Goal: Check status: Check status

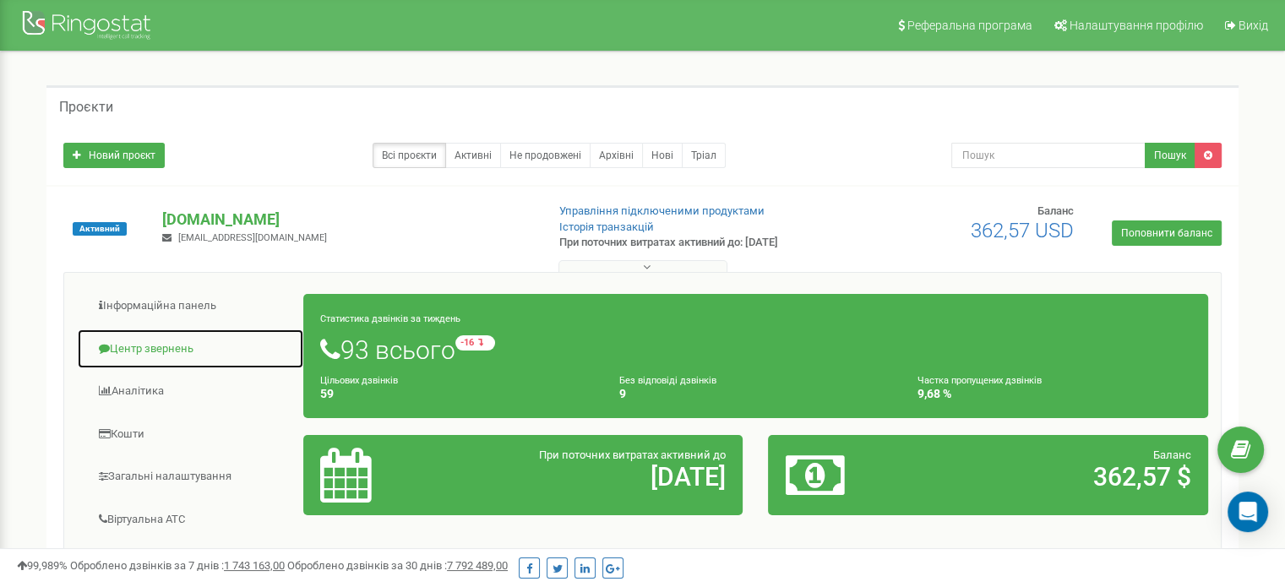
click at [185, 338] on link "Центр звернень" at bounding box center [190, 349] width 227 height 41
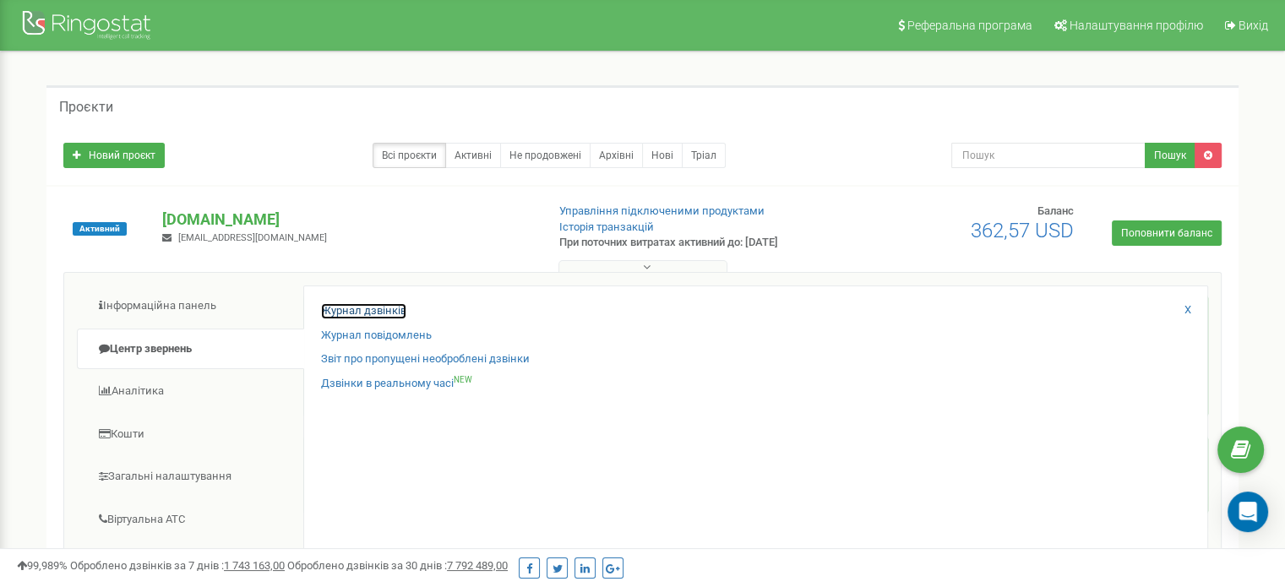
click at [365, 310] on link "Журнал дзвінків" at bounding box center [363, 311] width 85 height 16
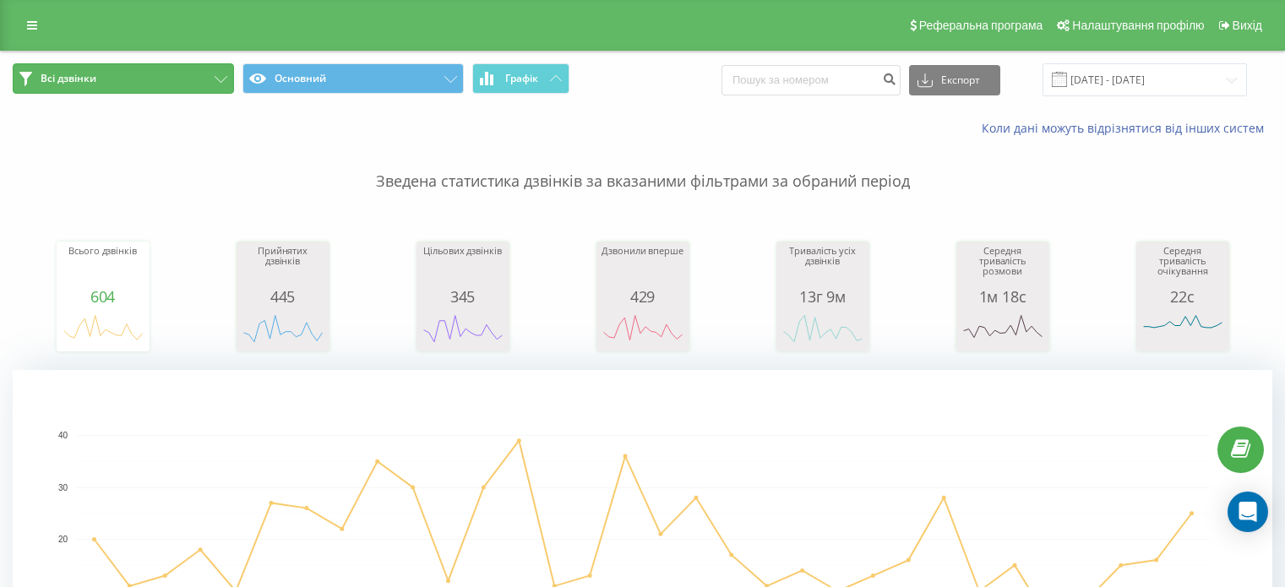
click at [177, 70] on button "Всі дзвінки" at bounding box center [123, 78] width 221 height 30
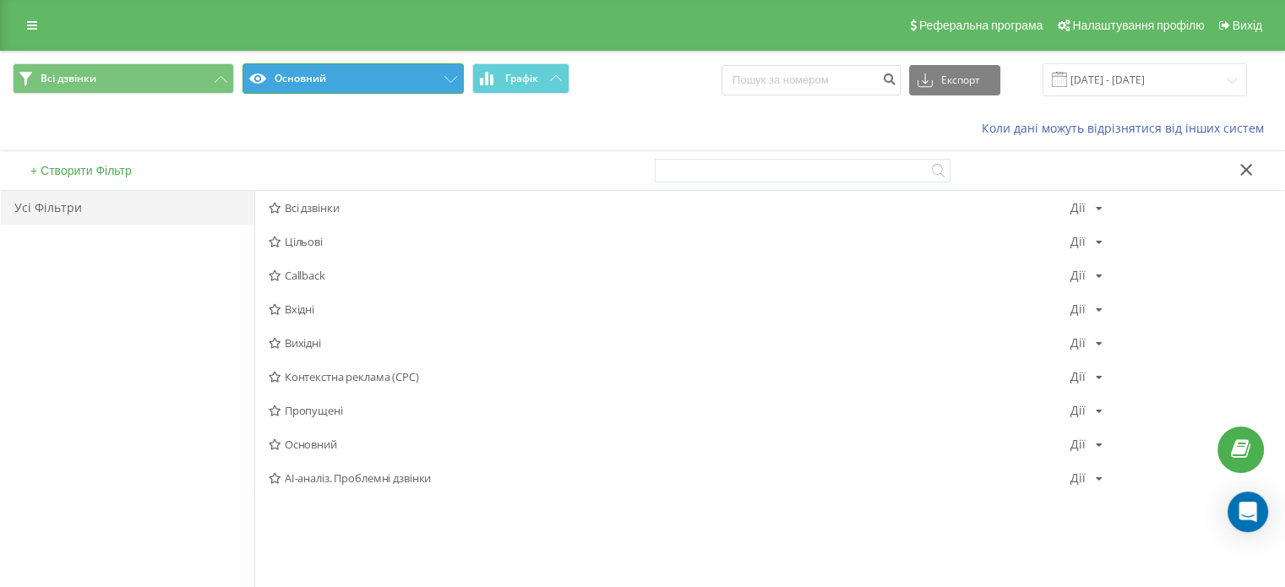
click at [352, 87] on button "Основний" at bounding box center [352, 78] width 221 height 30
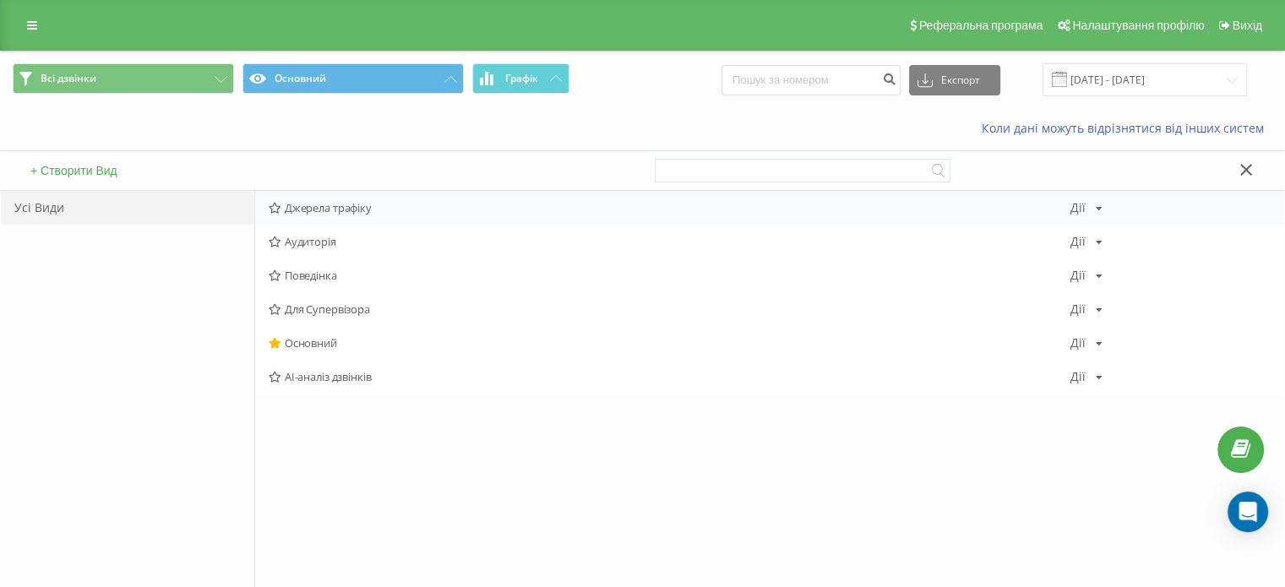
click at [324, 207] on span "Джерела трафіку" at bounding box center [670, 208] width 802 height 12
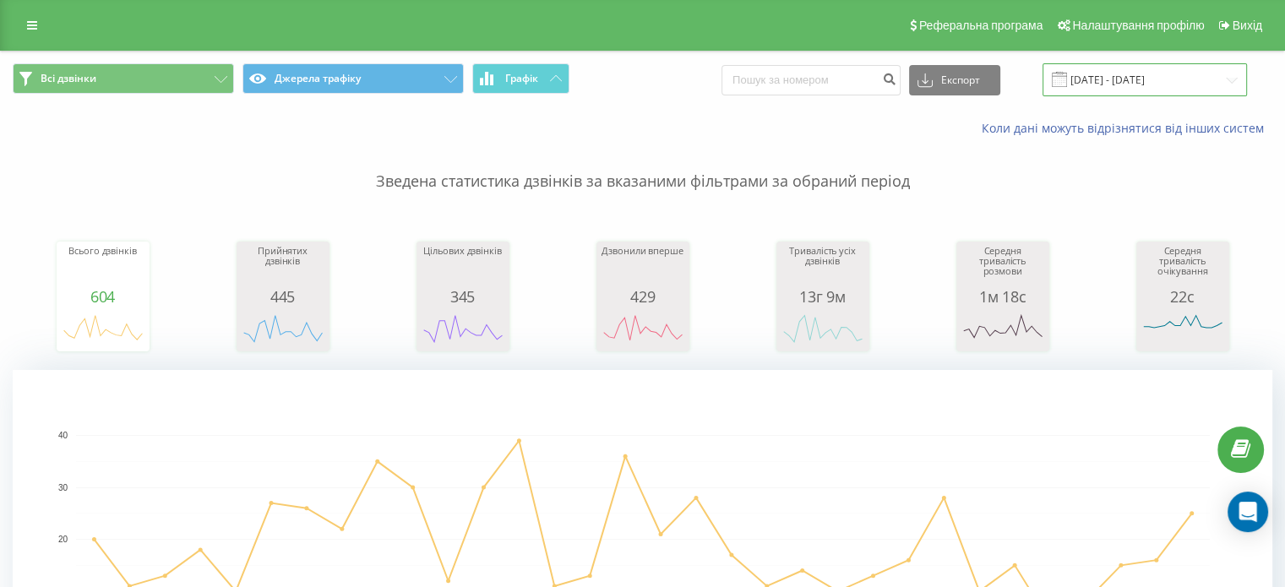
click at [1141, 79] on input "20.08.2025 - 20.09.2025" at bounding box center [1145, 79] width 204 height 33
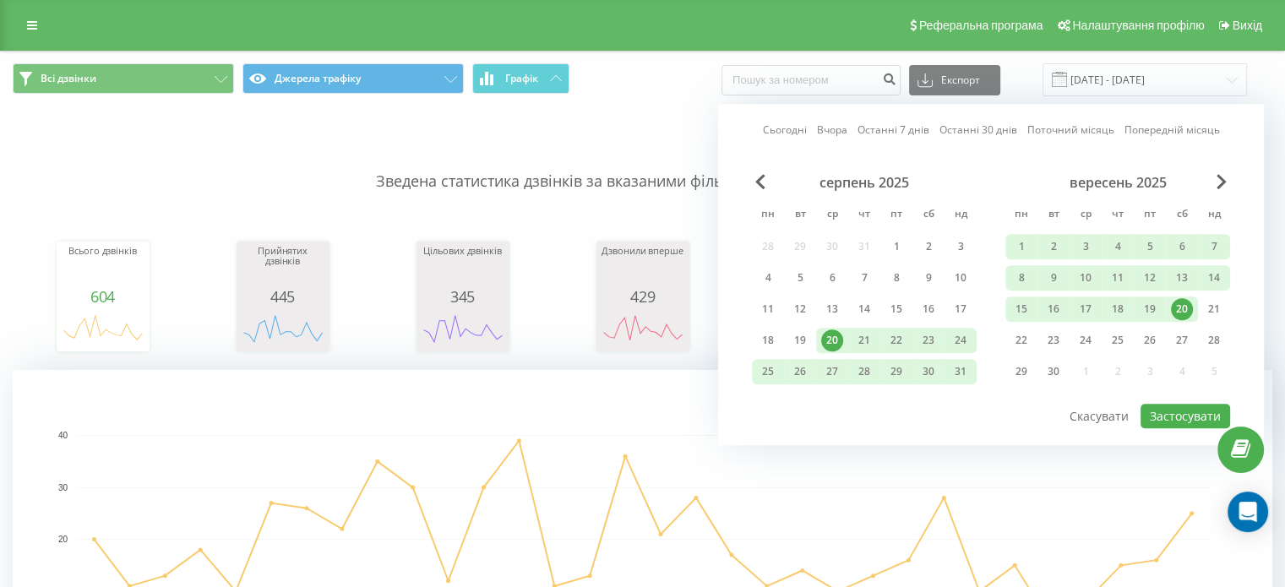
click at [1187, 302] on div "20" at bounding box center [1182, 309] width 22 height 22
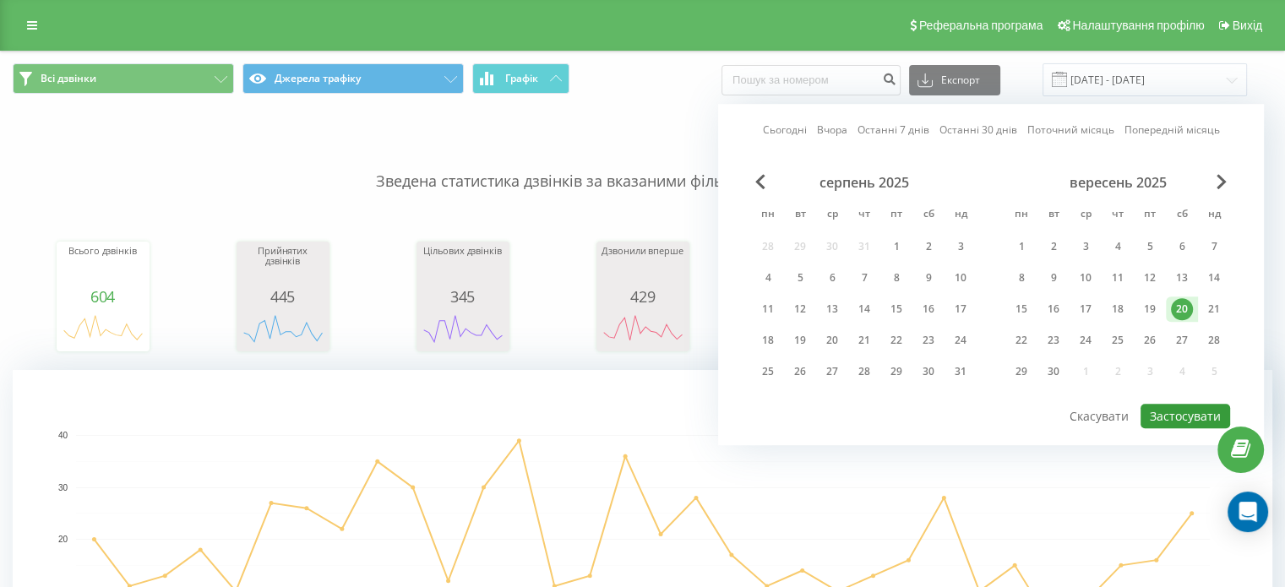
click at [1169, 405] on button "Застосувати" at bounding box center [1186, 416] width 90 height 24
type input "20.09.2025 - 20.09.2025"
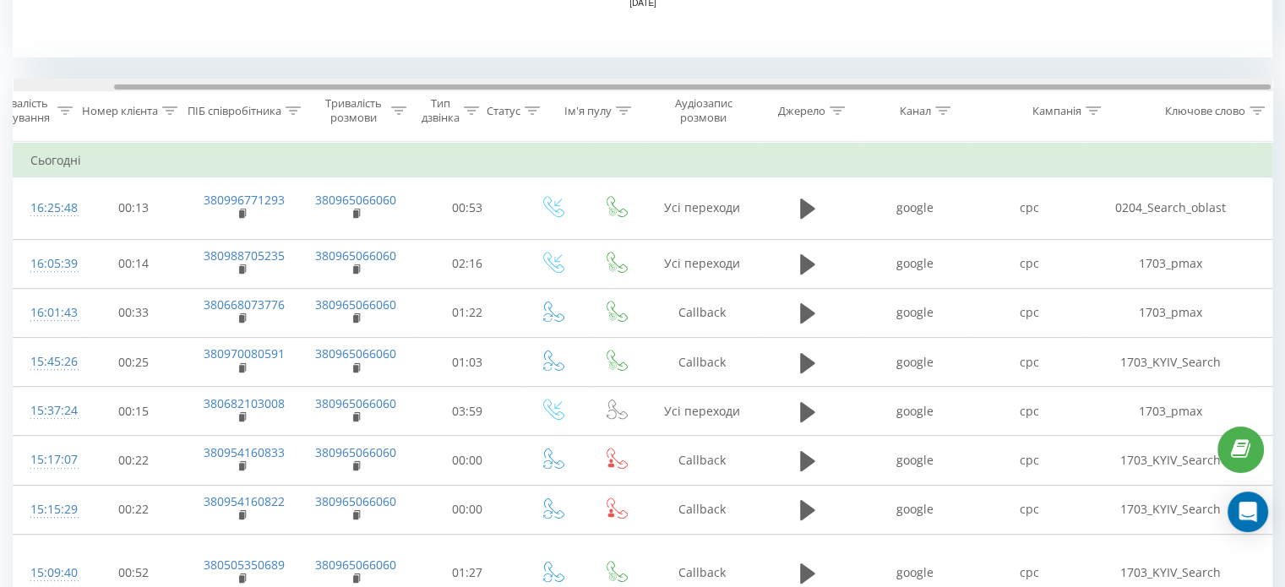
scroll to position [0, 109]
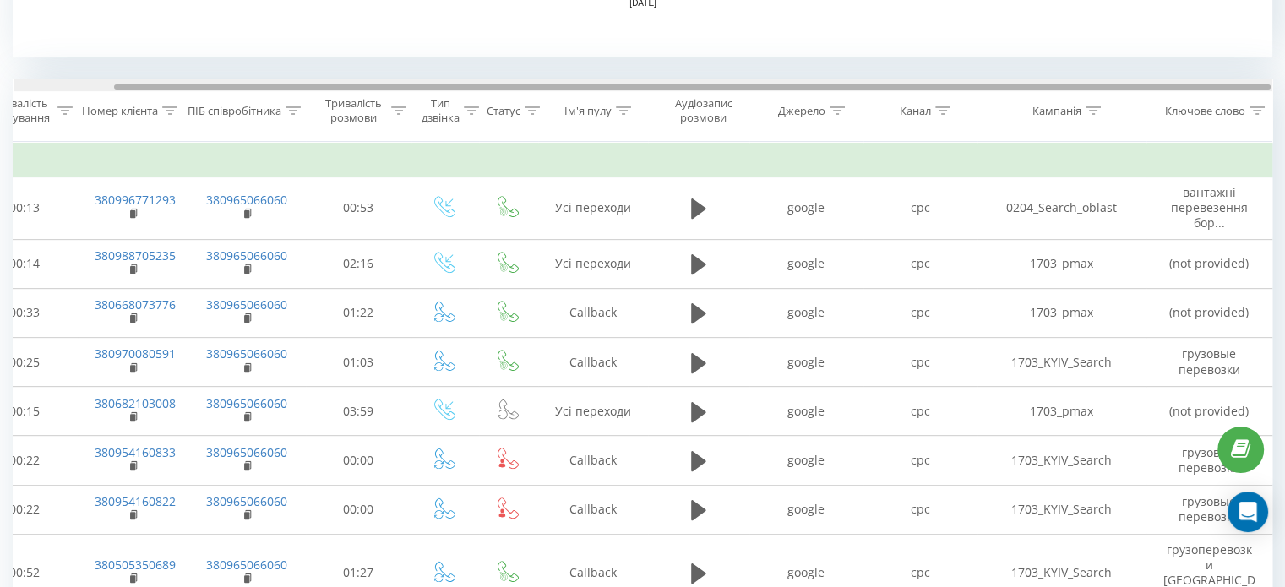
drag, startPoint x: 1065, startPoint y: 85, endPoint x: 1297, endPoint y: 97, distance: 231.8
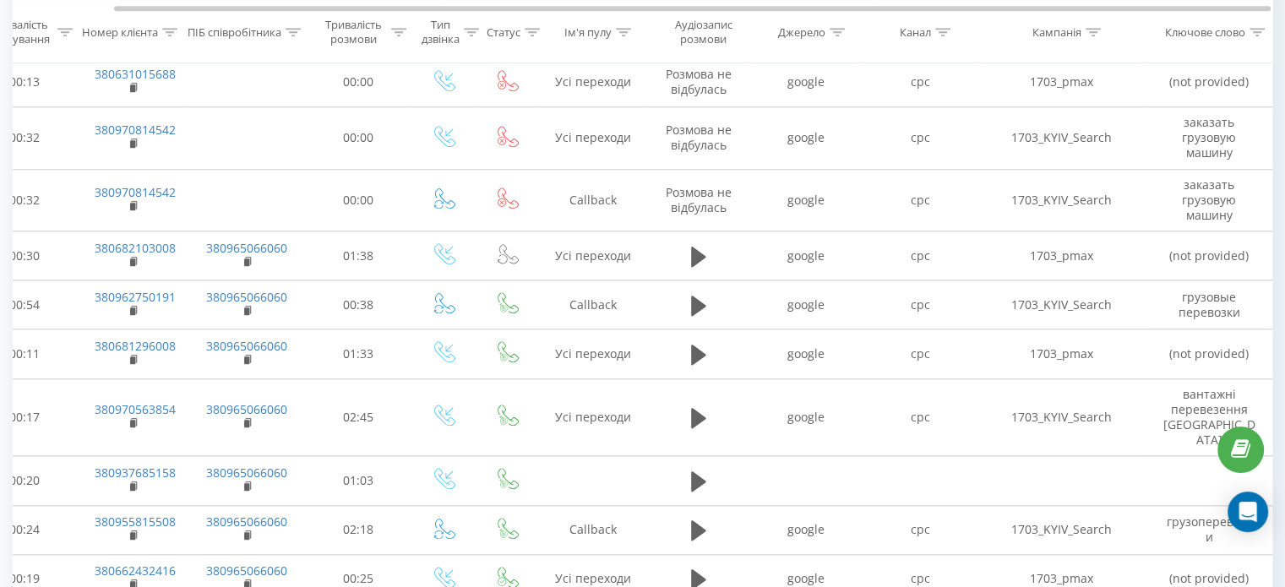
scroll to position [1580, 0]
